Goal: Task Accomplishment & Management: Use online tool/utility

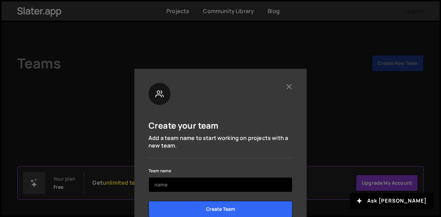
click at [203, 189] on input "text" at bounding box center [220, 184] width 144 height 15
type input "j"
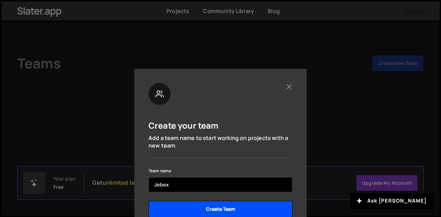
type input "Jobox"
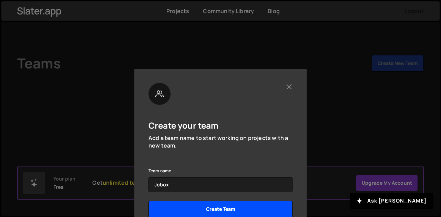
click at [255, 201] on input "Create Team" at bounding box center [220, 209] width 144 height 17
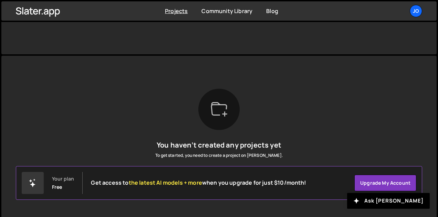
scroll to position [152, 0]
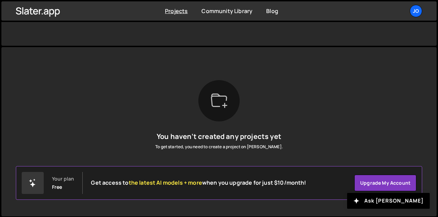
click at [223, 109] on div at bounding box center [218, 100] width 41 height 41
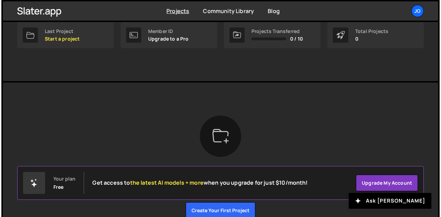
scroll to position [116, 0]
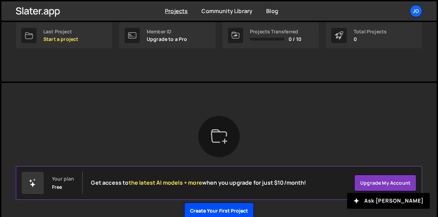
click at [226, 210] on button "Create your first project" at bounding box center [219, 211] width 70 height 17
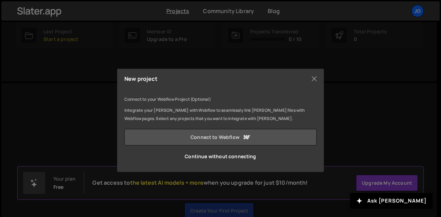
click at [242, 139] on icon at bounding box center [246, 137] width 8 height 8
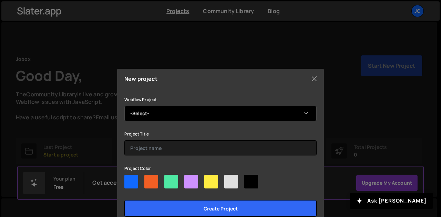
click at [182, 111] on select "-Select- Jobox cod" at bounding box center [220, 113] width 192 height 15
select select "68c7deae55f62655ac905036"
click at [124, 106] on select "-Select- Jobox cod" at bounding box center [220, 113] width 192 height 15
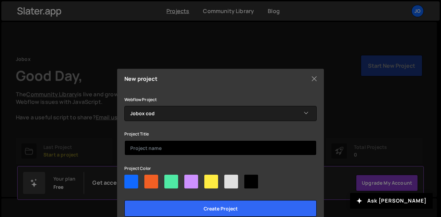
click at [161, 144] on input "text" at bounding box center [220, 148] width 192 height 15
type input "j"
type input "Jobox platform"
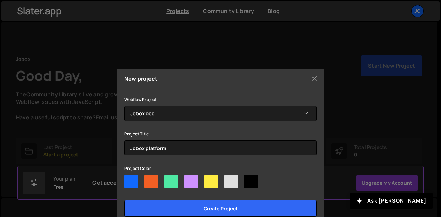
click at [131, 182] on div at bounding box center [131, 182] width 14 height 14
click at [129, 179] on input"] "radio" at bounding box center [126, 177] width 4 height 4
radio input"] "true"
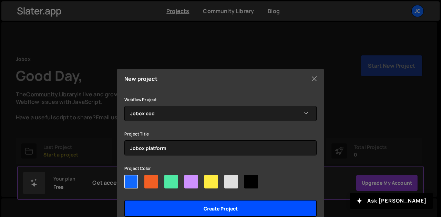
click at [165, 204] on input "Create project" at bounding box center [220, 208] width 192 height 17
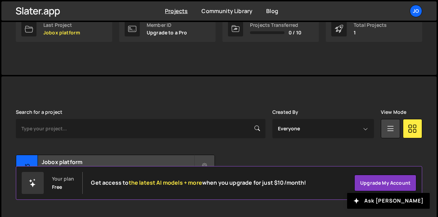
scroll to position [136, 0]
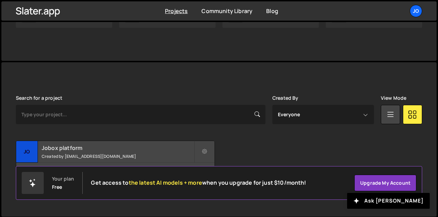
click at [138, 151] on h2 "Jobox platform" at bounding box center [118, 148] width 152 height 8
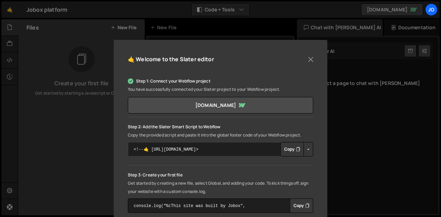
scroll to position [175, 0]
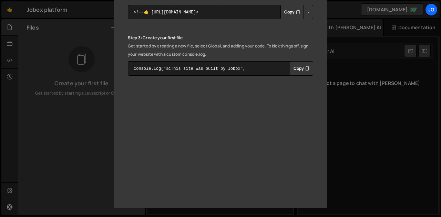
click at [348, 130] on div "🤙 Welcome to the Slater editor Step 1: Connect your Webflow project You have su…" at bounding box center [220, 108] width 441 height 217
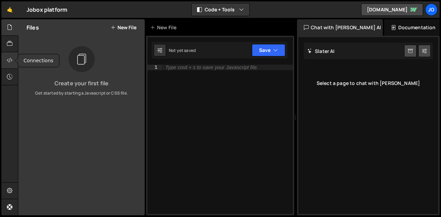
click at [12, 58] on icon at bounding box center [10, 60] width 6 height 8
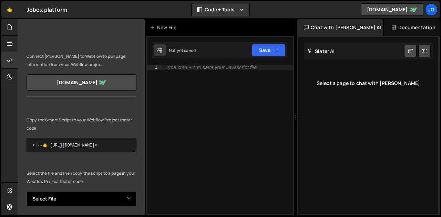
click at [95, 198] on select "Select File" at bounding box center [82, 198] width 110 height 15
click at [97, 198] on select "Select File" at bounding box center [82, 198] width 110 height 15
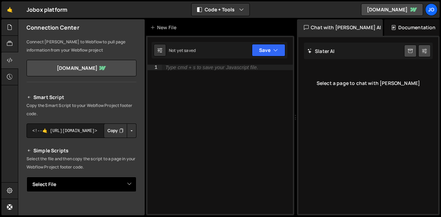
scroll to position [0, 0]
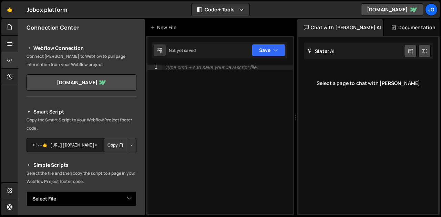
click at [117, 196] on select "Select File" at bounding box center [82, 198] width 110 height 15
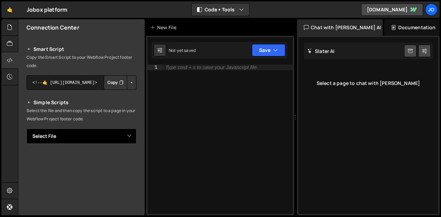
scroll to position [69, 0]
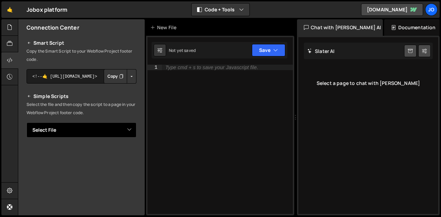
click at [129, 131] on select "Select File" at bounding box center [82, 130] width 110 height 15
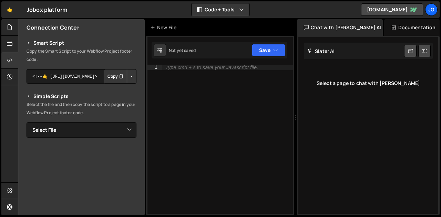
click at [116, 104] on p "Select the file and then copy the script to a page in your Webflow Project foot…" at bounding box center [82, 109] width 110 height 17
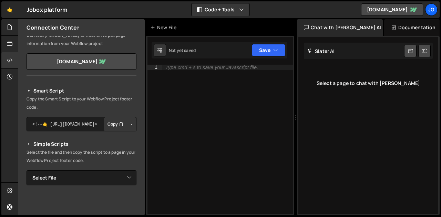
scroll to position [21, 0]
click at [129, 121] on button "Button group with nested dropdown" at bounding box center [132, 124] width 10 height 14
click at [65, 120] on textarea "<!--🤙 [URL][PERSON_NAME][DOMAIN_NAME]> <script>document.addEventListener("DOMCo…" at bounding box center [82, 124] width 110 height 14
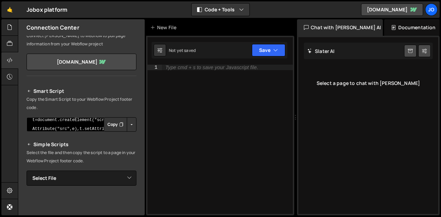
click at [45, 123] on textarea "<!--🤙 [URL][PERSON_NAME][DOMAIN_NAME]> <script>document.addEventListener("DOMCo…" at bounding box center [82, 124] width 110 height 14
paste textarea "import { useState, useEffect } from "react"; export default function App() { co…"
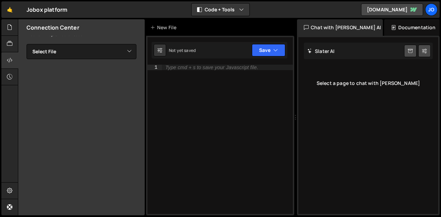
scroll to position [0, 0]
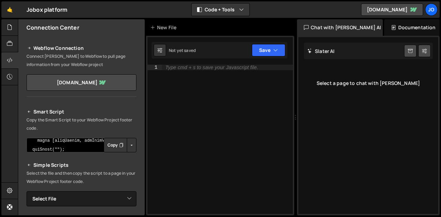
type textarea "import { useState, useEffect } from "react"; export default function App() { co…"
click at [107, 108] on h2 "Smart Script" at bounding box center [82, 112] width 110 height 8
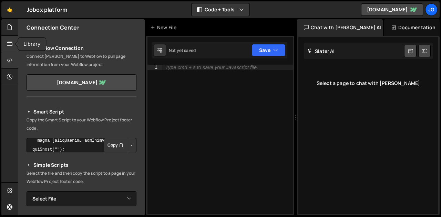
click at [10, 43] on icon at bounding box center [10, 44] width 6 height 8
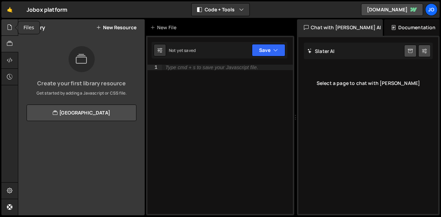
click at [12, 29] on icon at bounding box center [10, 27] width 6 height 8
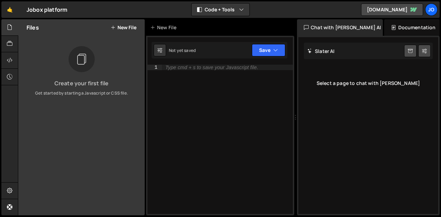
click at [98, 82] on h3 "Create your first file" at bounding box center [81, 84] width 115 height 6
click at [110, 25] on div "Files New File" at bounding box center [81, 27] width 126 height 17
click at [112, 27] on icon at bounding box center [113, 28] width 5 height 6
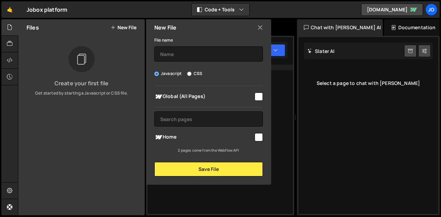
click at [116, 137] on div "Files New File Create your first file Get started by starting a Javascript or C…" at bounding box center [81, 117] width 126 height 196
click at [12, 76] on icon at bounding box center [10, 77] width 6 height 8
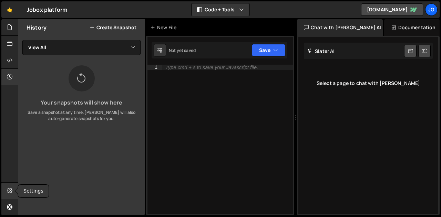
click at [9, 189] on icon at bounding box center [10, 191] width 6 height 8
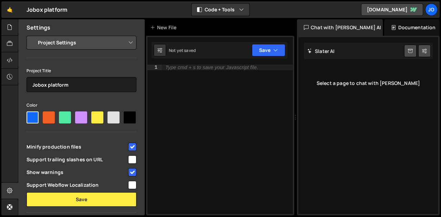
scroll to position [77, 0]
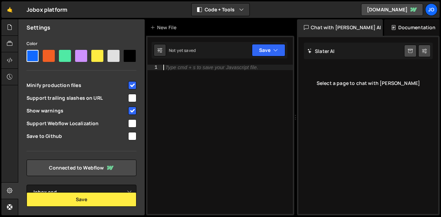
click at [239, 151] on div "Type cmd + s to save your Javascript file." at bounding box center [227, 145] width 131 height 160
click at [396, 30] on div "Documentation" at bounding box center [411, 27] width 55 height 17
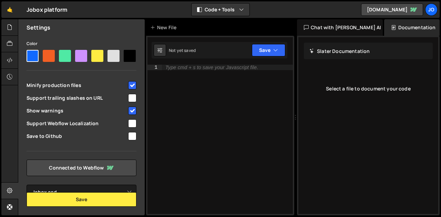
drag, startPoint x: 357, startPoint y: 93, endPoint x: 347, endPoint y: 67, distance: 27.2
click at [356, 93] on div "Select a file to document your code" at bounding box center [368, 89] width 129 height 28
click at [339, 27] on div "Chat with [PERSON_NAME]" at bounding box center [340, 27] width 86 height 17
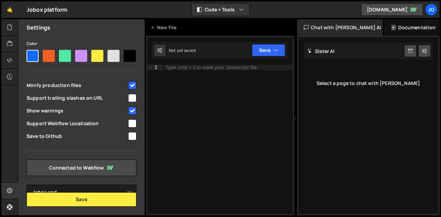
click at [357, 85] on div "Select a page to chat with [PERSON_NAME]" at bounding box center [368, 84] width 129 height 28
click at [238, 92] on div "Type cmd + s to save your Javascript file." at bounding box center [227, 145] width 131 height 160
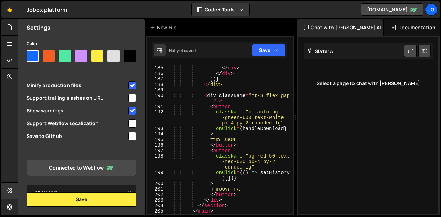
scroll to position [1537, 0]
click at [259, 46] on button "Save" at bounding box center [268, 50] width 33 height 12
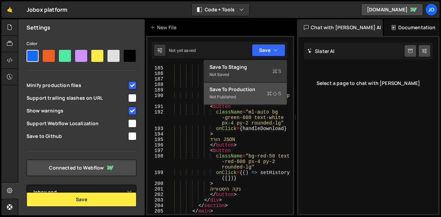
click at [259, 90] on div "Save to Production S" at bounding box center [245, 89] width 72 height 7
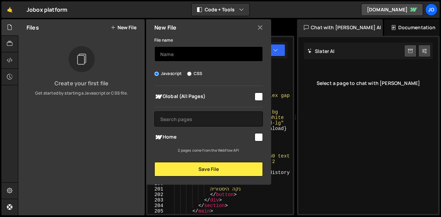
click at [219, 52] on input "text" at bounding box center [208, 53] width 108 height 15
type input "j"
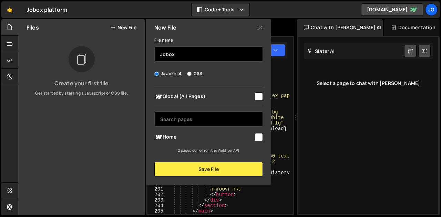
type input "Jobox"
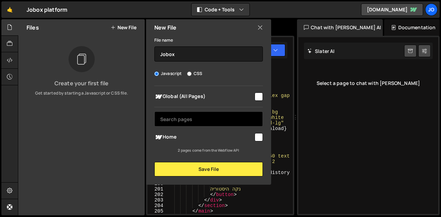
click at [197, 118] on input "text" at bounding box center [208, 119] width 108 height 15
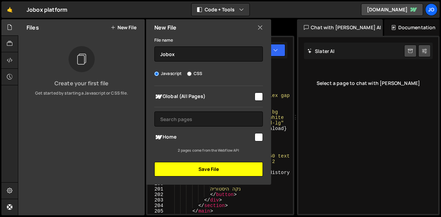
click at [210, 169] on button "Save File" at bounding box center [208, 169] width 108 height 14
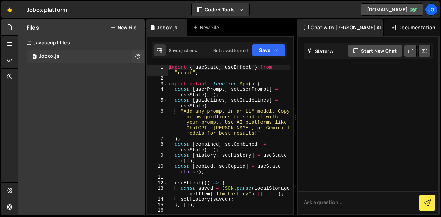
click at [71, 56] on div "0 Jobox.js 0" at bounding box center [86, 57] width 118 height 14
click at [263, 52] on button "Save" at bounding box center [268, 50] width 33 height 12
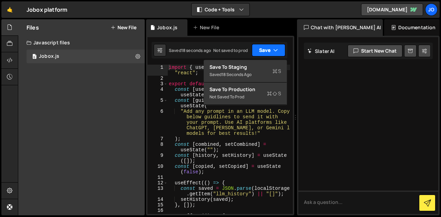
click at [270, 48] on button "Save" at bounding box center [268, 50] width 33 height 12
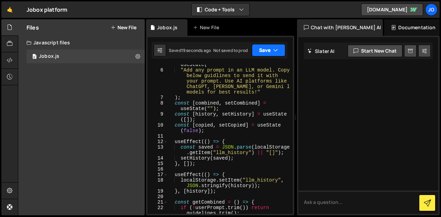
scroll to position [41, 0]
click at [328, 191] on textarea at bounding box center [368, 202] width 140 height 23
type textarea "f"
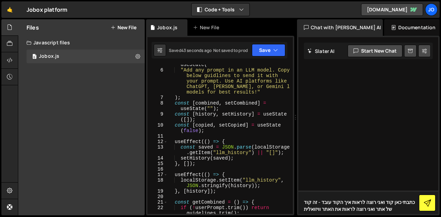
type textarea "כתבתי כאן קוד ואני רוצה לראות איך הקוד עובד - זה קוד של אתר ואני רוצה לראות את …"
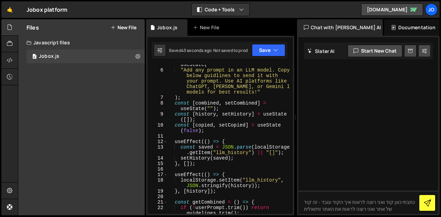
click at [424, 210] on button at bounding box center [427, 203] width 17 height 17
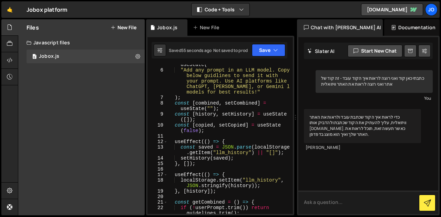
click at [332, 197] on textarea at bounding box center [368, 202] width 140 height 23
type textarea "ת"
type textarea "איך עושים את זה? תוכל לעשות בשבילי את זה ולשלוח לי לינק לאתר?"
click at [427, 204] on icon at bounding box center [427, 203] width 7 height 7
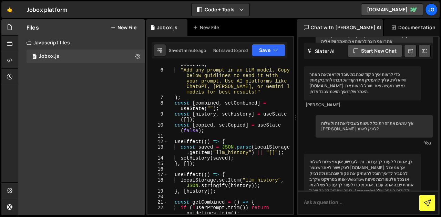
scroll to position [61, 0]
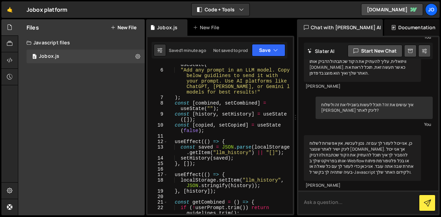
click at [366, 203] on textarea at bounding box center [368, 202] width 140 height 23
click at [426, 213] on textarea "אוקיי אז תעזור!" at bounding box center [368, 202] width 140 height 23
type textarea "אוקיי אז תעזור!"
click at [426, 213] on div at bounding box center [426, 203] width 19 height 19
click at [419, 205] on button at bounding box center [427, 203] width 17 height 17
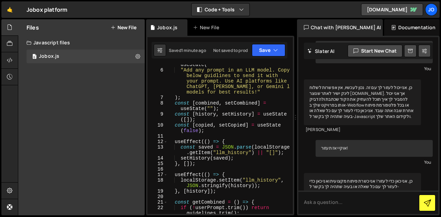
scroll to position [143, 0]
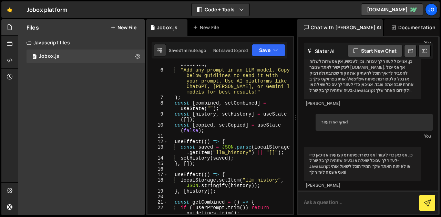
click at [344, 203] on textarea at bounding box center [368, 202] width 140 height 23
type textarea "איך אני מעביר את הקוד למקום בו אני יוכל לראות את האתר פיזית ולא רק את הקוד"
click at [429, 209] on button at bounding box center [427, 203] width 17 height 17
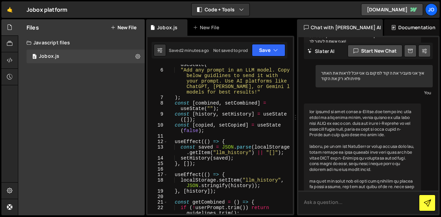
scroll to position [294, 0]
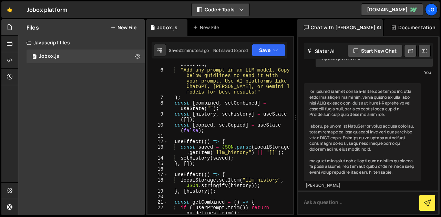
click at [230, 10] on button "Code + Tools" at bounding box center [220, 9] width 58 height 12
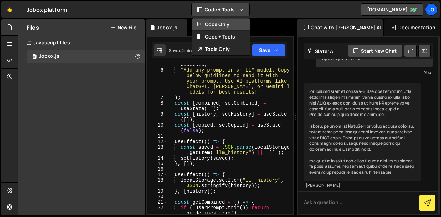
click at [227, 24] on button "Code Only" at bounding box center [221, 24] width 58 height 12
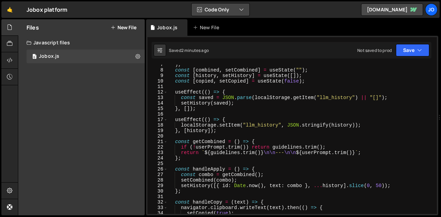
click at [228, 8] on button "Code Only" at bounding box center [220, 9] width 58 height 12
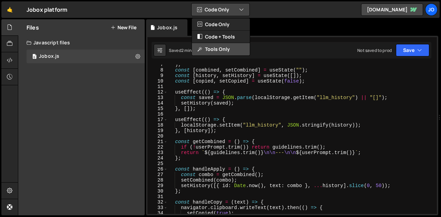
click at [224, 45] on button "Tools Only" at bounding box center [221, 49] width 58 height 12
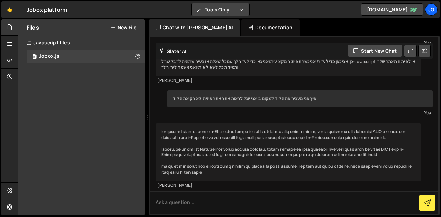
scroll to position [202, 0]
click at [241, 22] on div "Documentation" at bounding box center [270, 27] width 58 height 17
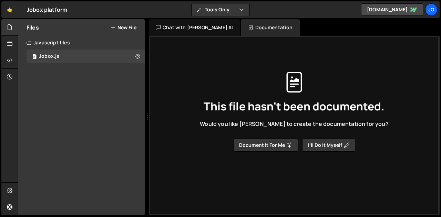
click at [272, 141] on button "Document it for me" at bounding box center [265, 145] width 65 height 13
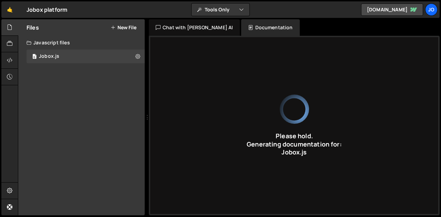
type input "React component for managing LLM prompts with guidelines, history, and copy/dow…"
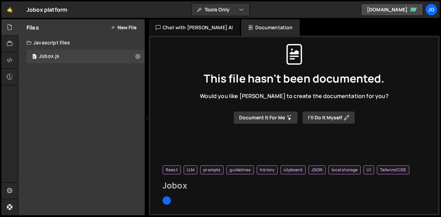
type input "Jobox"
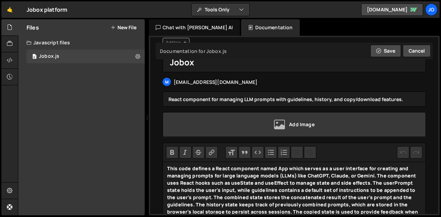
scroll to position [0, 0]
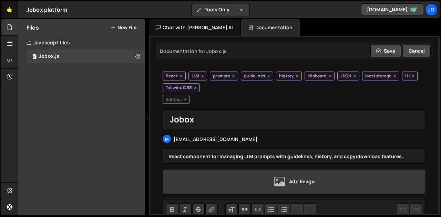
click at [8, 6] on link "🤙" at bounding box center [9, 9] width 17 height 17
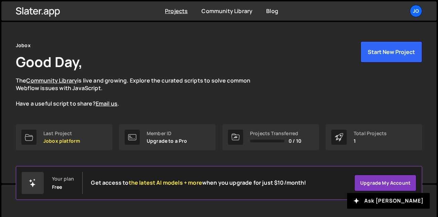
scroll to position [35, 0]
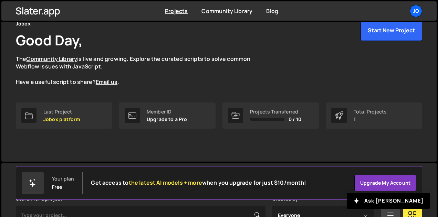
drag, startPoint x: 287, startPoint y: 118, endPoint x: 278, endPoint y: 116, distance: 8.9
click at [287, 118] on div "0 / 10" at bounding box center [275, 120] width 51 height 6
click at [234, 116] on icon at bounding box center [236, 115] width 4 height 3
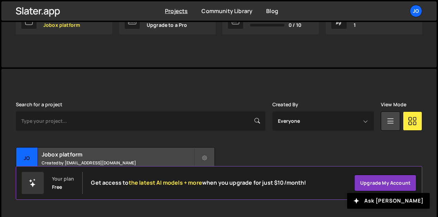
scroll to position [136, 0]
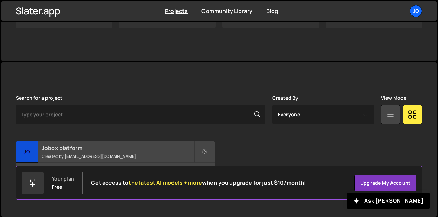
click at [173, 159] on div "Jobox platform Created by [EMAIL_ADDRESS][DOMAIN_NAME]" at bounding box center [115, 151] width 198 height 21
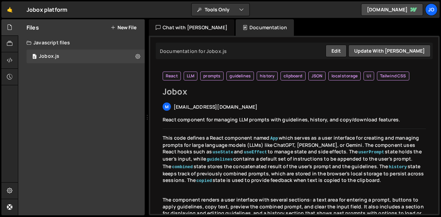
click at [126, 30] on button "New File" at bounding box center [124, 28] width 26 height 6
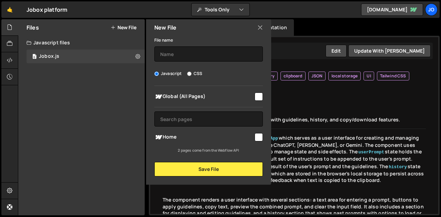
click at [187, 74] on input "CSS" at bounding box center [189, 74] width 4 height 4
radio input "true"
click at [156, 73] on input "Javascript" at bounding box center [156, 74] width 4 height 4
radio input "true"
click at [253, 137] on div at bounding box center [257, 136] width 9 height 9
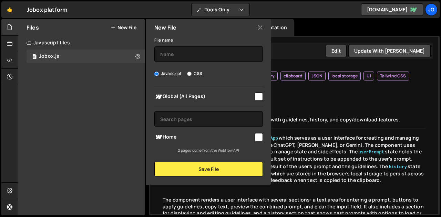
click at [258, 139] on input "checkbox" at bounding box center [259, 137] width 8 height 8
checkbox input "false"
click at [94, 93] on div "Files New File Javascript files 0 Jobox.js 0 CSS files Copy share link Edit Fil…" at bounding box center [81, 117] width 126 height 196
click at [112, 27] on icon at bounding box center [113, 28] width 5 height 6
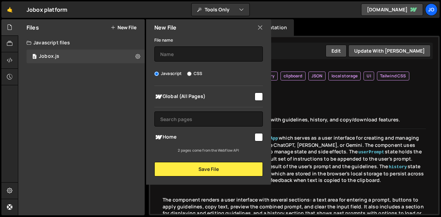
click at [261, 28] on icon at bounding box center [260, 28] width 6 height 8
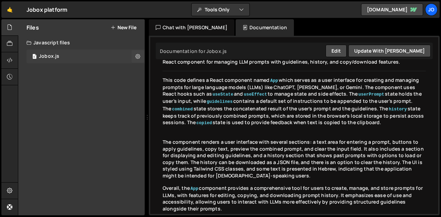
scroll to position [71, 0]
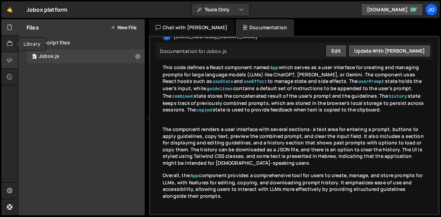
click at [11, 55] on div at bounding box center [9, 60] width 17 height 17
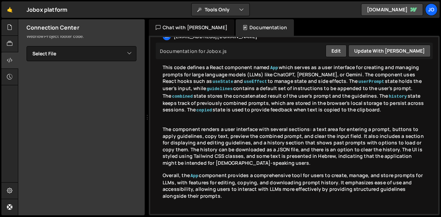
scroll to position [147, 0]
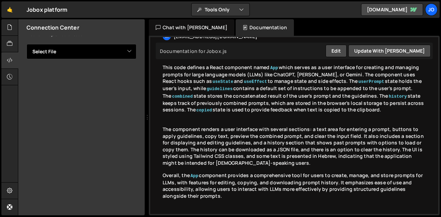
click at [122, 55] on select "Select File Jobox.js" at bounding box center [82, 51] width 110 height 15
select select "46580"
click at [27, 44] on select "Select File Jobox.js" at bounding box center [82, 51] width 110 height 15
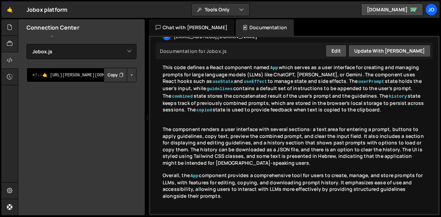
click at [79, 81] on textarea "<!--🤙 [URL][PERSON_NAME][DOMAIN_NAME]> <script>document.addEventListener("DOMCo…" at bounding box center [82, 75] width 110 height 14
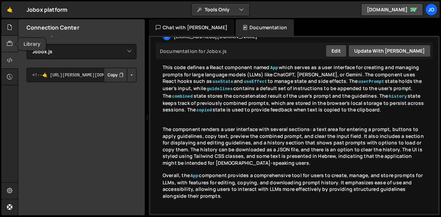
click at [11, 45] on icon at bounding box center [10, 44] width 6 height 8
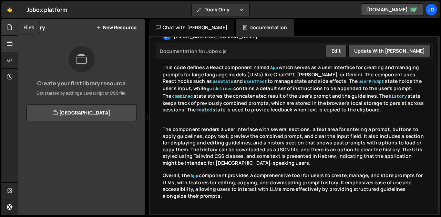
click at [7, 27] on icon at bounding box center [10, 27] width 6 height 8
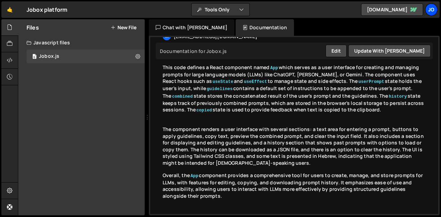
click at [429, 11] on div "Jo" at bounding box center [431, 9] width 12 height 12
